Goal: Find contact information: Find contact information

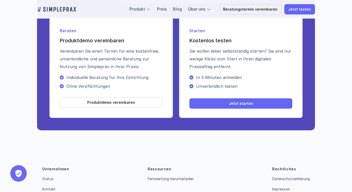
scroll to position [1876, 0]
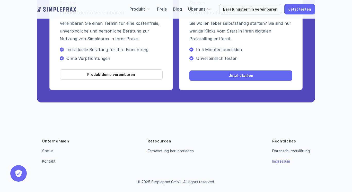
click at [283, 162] on link "Impressum" at bounding box center [282, 161] width 18 height 4
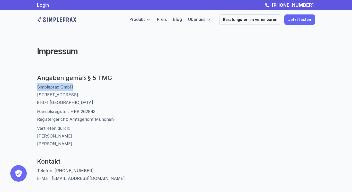
drag, startPoint x: 74, startPoint y: 86, endPoint x: 26, endPoint y: 85, distance: 47.9
copy p "Simpleprax GmbH"
drag, startPoint x: 70, startPoint y: 102, endPoint x: 38, endPoint y: 95, distance: 32.6
click at [38, 95] on p "Simpleprax GmbH Am Kartoffelgarten 14 81671 München" at bounding box center [176, 94] width 278 height 23
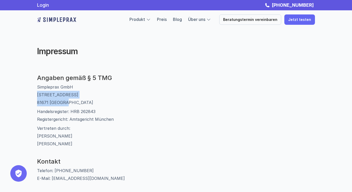
copy p "Am Kartoffelgarten 14 81671 München"
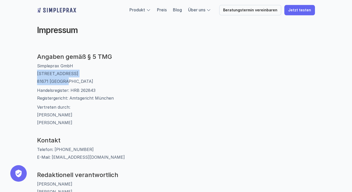
scroll to position [32, 0]
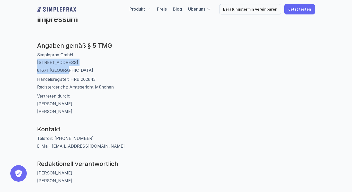
drag, startPoint x: 88, startPoint y: 136, endPoint x: 54, endPoint y: 136, distance: 34.0
click at [54, 136] on p "Telefon: [PHONE_NUMBER] E-Mail: [EMAIL_ADDRESS][DOMAIN_NAME]" at bounding box center [176, 141] width 278 height 15
copy p "[PHONE_NUMBER]"
click at [60, 10] on img at bounding box center [56, 9] width 39 height 8
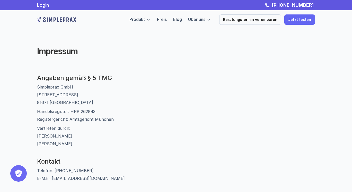
scroll to position [32, 0]
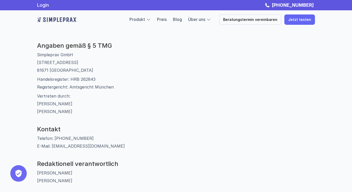
click at [78, 55] on p "Simpleprax GmbH Am Kartoffelgarten 14 81671 München" at bounding box center [176, 62] width 278 height 23
drag, startPoint x: 75, startPoint y: 54, endPoint x: 36, endPoint y: 54, distance: 38.6
copy p "Simpleprax GmbH"
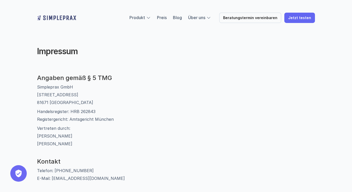
scroll to position [19, 0]
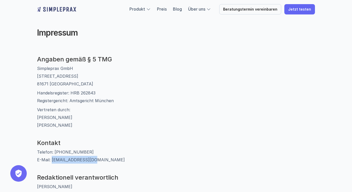
drag, startPoint x: 92, startPoint y: 160, endPoint x: 52, endPoint y: 160, distance: 39.9
click at [52, 160] on p "Telefon: [PHONE_NUMBER] E-Mail: [EMAIL_ADDRESS][DOMAIN_NAME]" at bounding box center [176, 155] width 278 height 15
copy p "[EMAIL_ADDRESS][DOMAIN_NAME]"
